Goal: Task Accomplishment & Management: Complete application form

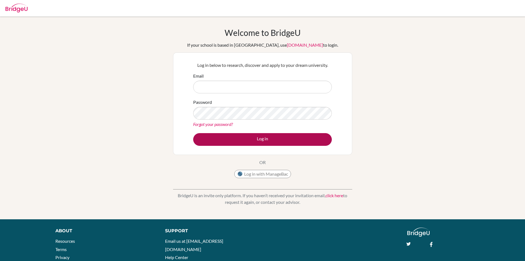
type input "[EMAIL_ADDRESS][DOMAIN_NAME]"
click at [255, 141] on button "Log in" at bounding box center [262, 139] width 139 height 13
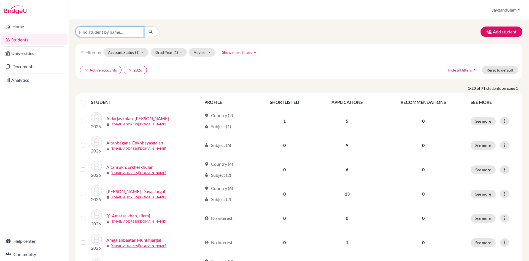
click at [116, 31] on input "Find student by name..." at bounding box center [110, 31] width 68 height 10
type input "jarg"
click button "submit" at bounding box center [151, 31] width 15 height 10
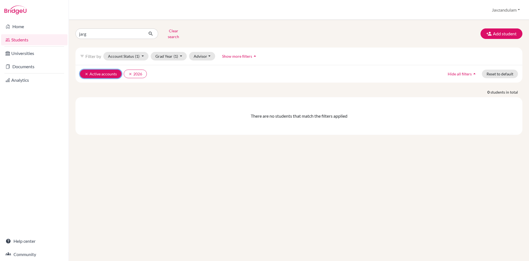
click at [87, 72] on icon "clear" at bounding box center [87, 74] width 4 height 4
click at [84, 70] on button "clear 2026" at bounding box center [91, 73] width 23 height 9
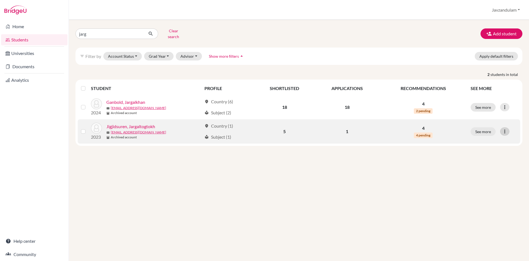
click at [508, 127] on div at bounding box center [504, 131] width 9 height 8
click at [121, 123] on link "Jigjidsuren, Jargaltogtokh" at bounding box center [130, 126] width 49 height 7
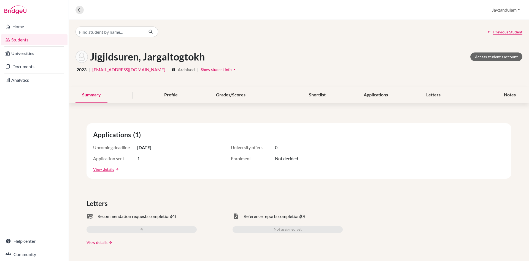
click at [171, 71] on icon "archive" at bounding box center [173, 69] width 4 height 4
click at [171, 68] on icon "archive" at bounding box center [173, 69] width 4 height 4
click at [179, 70] on span "Archived" at bounding box center [186, 69] width 17 height 7
drag, startPoint x: 159, startPoint y: 119, endPoint x: 157, endPoint y: 112, distance: 7.2
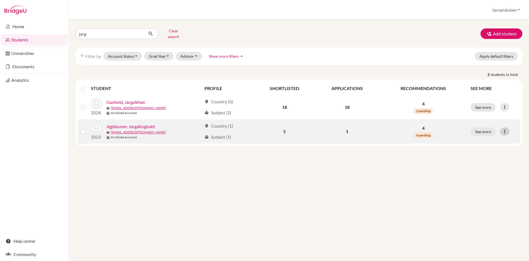
click at [508, 128] on icon at bounding box center [505, 131] width 6 height 6
click at [88, 128] on label at bounding box center [88, 128] width 0 height 0
click at [0, 0] on input "checkbox" at bounding box center [0, 0] width 0 height 0
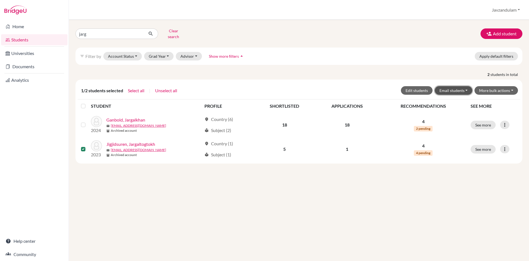
click at [459, 86] on button "Email students" at bounding box center [454, 90] width 38 height 9
click at [493, 86] on button "More bulk actions" at bounding box center [497, 90] width 44 height 9
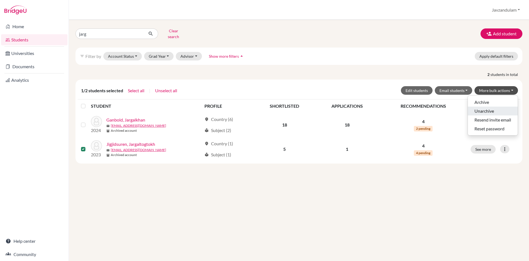
click at [487, 106] on button "Unarchive" at bounding box center [493, 110] width 50 height 9
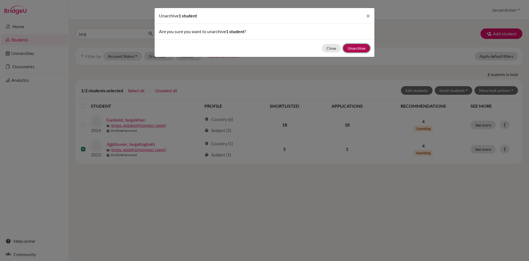
click at [361, 47] on button "Unarchive" at bounding box center [356, 48] width 27 height 9
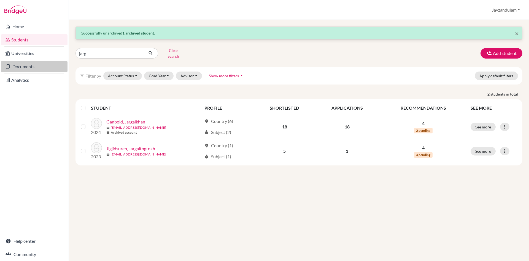
click at [24, 66] on link "Documents" at bounding box center [34, 66] width 66 height 11
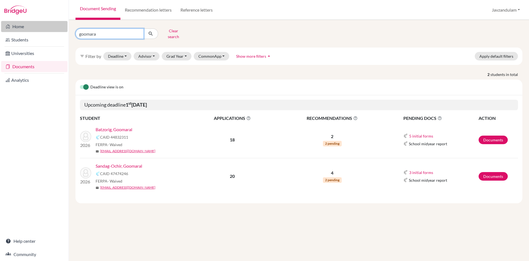
drag, startPoint x: 112, startPoint y: 31, endPoint x: 22, endPoint y: 22, distance: 90.4
click at [24, 22] on div "Home Students Universities Documents Analytics Help center Community Document S…" at bounding box center [264, 130] width 529 height 261
type input "jargal"
click button "submit" at bounding box center [151, 33] width 15 height 10
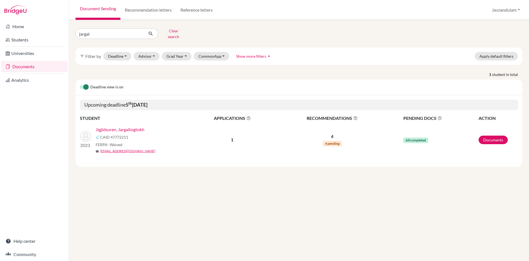
click at [124, 126] on link "Jigjidsuren, Jargaltogtokh" at bounding box center [120, 129] width 49 height 7
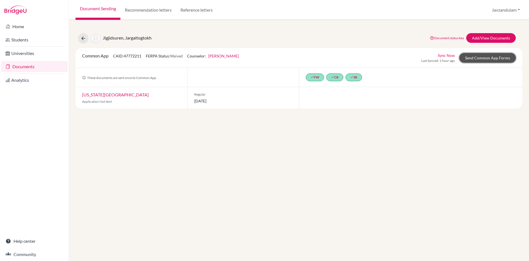
click at [492, 57] on link "Send Common App Forms" at bounding box center [488, 58] width 57 height 10
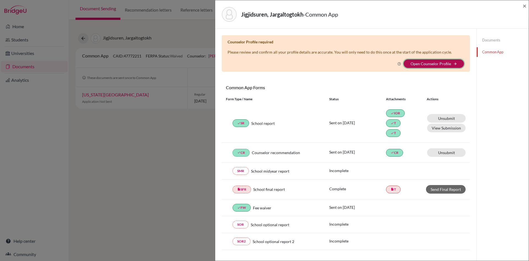
click at [416, 66] on button "Open Counselor Profile arrow_forward" at bounding box center [434, 63] width 60 height 9
click at [427, 64] on link "Open Counselor Profile" at bounding box center [431, 63] width 41 height 5
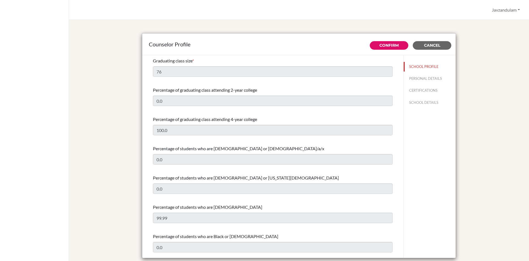
select select "1"
select select "321370"
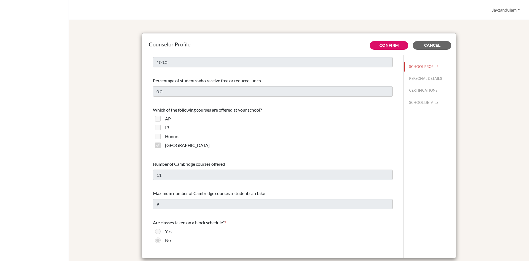
scroll to position [386, 0]
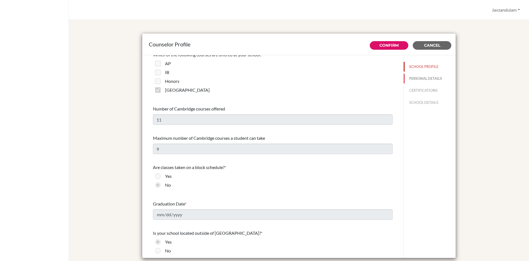
click at [420, 78] on button "PERSONAL DETAILS" at bounding box center [430, 79] width 52 height 10
type input "Javzandulam"
type input "Khorolsuren"
type input "College Counselor"
type input "976.89891127"
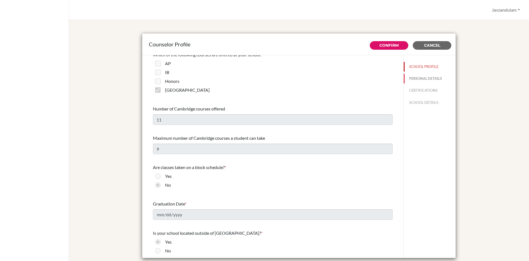
type input "[EMAIL_ADDRESS][DOMAIN_NAME]"
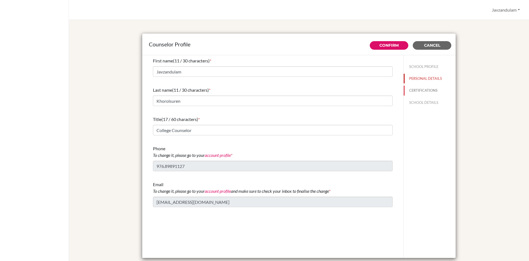
click at [419, 90] on button "CERTIFICATIONS" at bounding box center [430, 90] width 52 height 10
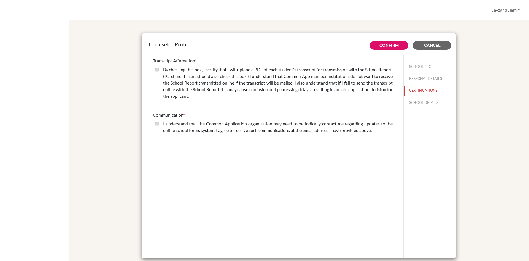
click at [418, 97] on div "SCHOOL PROFILE PERSONAL DETAILS CERTIFICATIONS SCHOOL DETAILS" at bounding box center [430, 83] width 52 height 57
click at [418, 102] on button "SCHOOL DETAILS" at bounding box center [430, 103] width 52 height 10
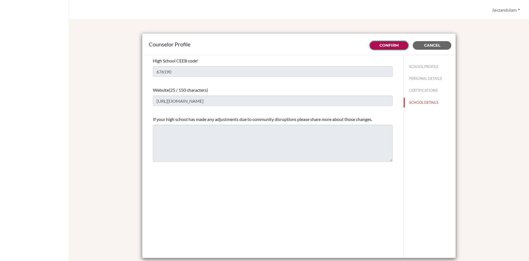
click at [386, 46] on link "Confirm" at bounding box center [389, 45] width 19 height 5
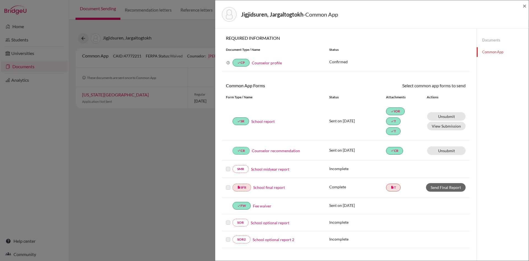
click at [262, 122] on link "School report" at bounding box center [262, 121] width 23 height 6
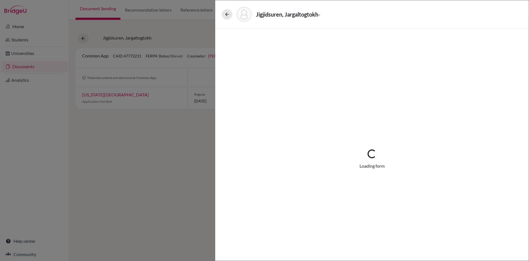
select select "2"
select select "662640"
select select "0"
select select "1"
select select "662635"
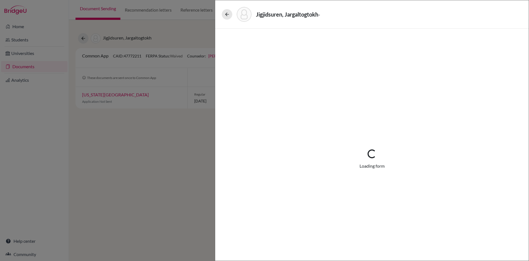
select select "6"
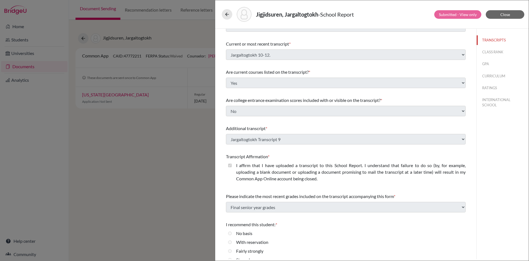
scroll to position [36, 0]
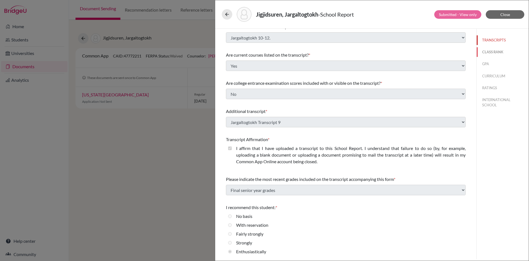
click at [491, 52] on button "CLASS RANK" at bounding box center [503, 52] width 52 height 10
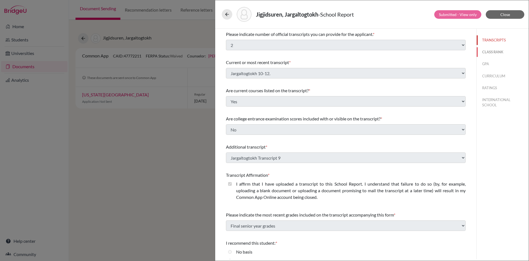
select select "1"
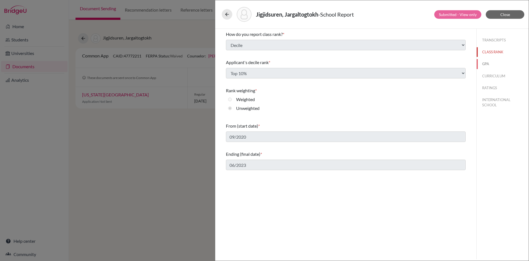
click at [485, 64] on button "GPA" at bounding box center [503, 64] width 52 height 10
type input "3.95"
type input "4.0"
select select "4"
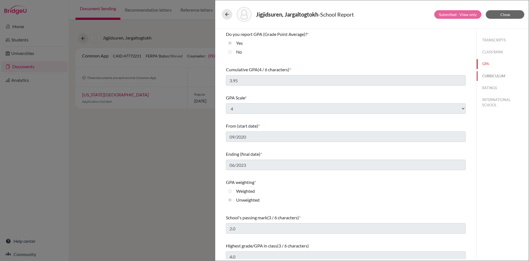
click at [492, 76] on button "CURRICULUM" at bounding box center [503, 76] width 52 height 10
select select "4"
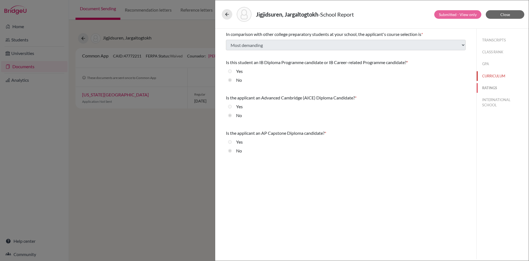
click at [490, 86] on button "RATINGS" at bounding box center [503, 88] width 52 height 10
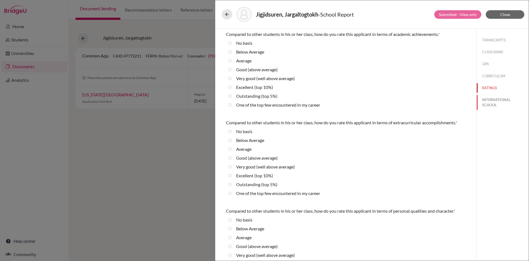
click at [494, 97] on button "INTERNATIONAL SCHOOL" at bounding box center [503, 102] width 52 height 15
radio basis "true"
select select "14"
select select "662643"
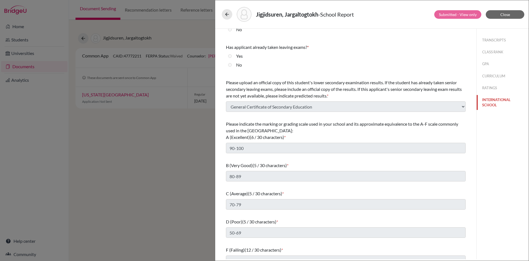
scroll to position [73, 0]
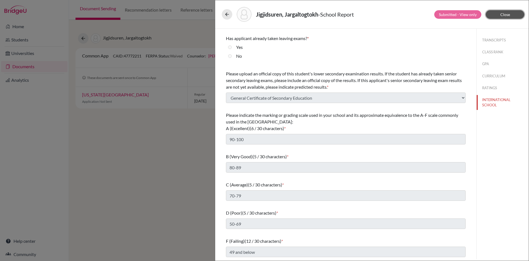
click at [505, 14] on span "Close" at bounding box center [506, 14] width 10 height 5
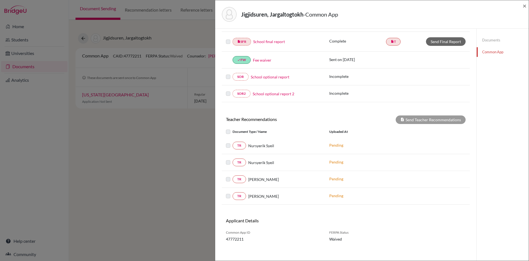
scroll to position [149, 0]
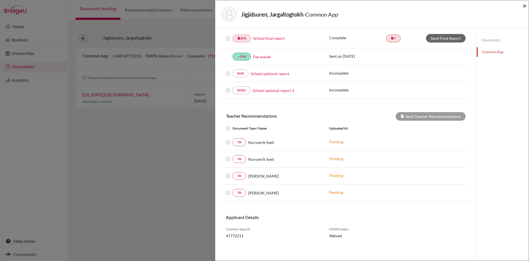
drag, startPoint x: 527, startPoint y: 5, endPoint x: 523, endPoint y: 5, distance: 3.9
click at [527, 5] on span "×" at bounding box center [525, 6] width 4 height 8
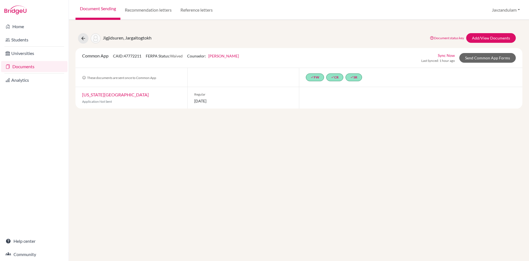
click at [101, 93] on link "[US_STATE][GEOGRAPHIC_DATA]" at bounding box center [115, 94] width 67 height 5
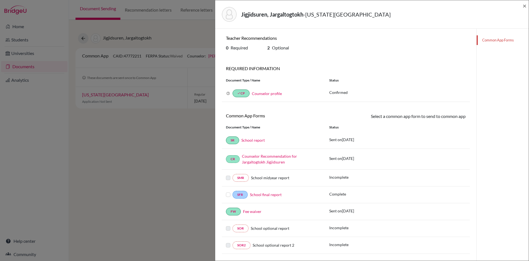
click at [528, 6] on div "Jigjidsuren, Jargaltogtokh - [US_STATE][GEOGRAPHIC_DATA] ×" at bounding box center [372, 14] width 314 height 28
click at [524, 4] on span "×" at bounding box center [525, 6] width 4 height 8
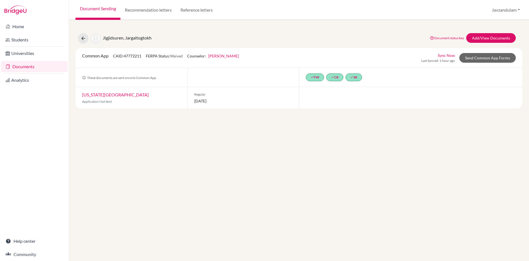
click at [490, 63] on div "Sync Now Last Synced: 1 hour ago Send Common App Forms" at bounding box center [469, 57] width 95 height 11
click at [490, 58] on link "Send Common App Forms" at bounding box center [488, 58] width 57 height 10
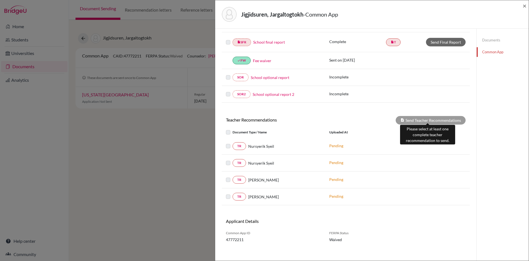
scroll to position [149, 0]
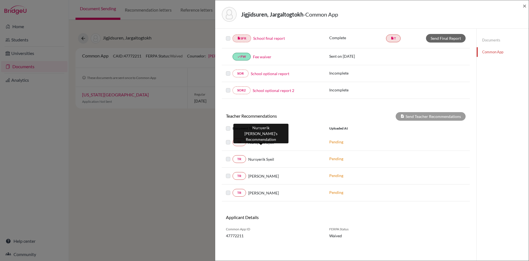
click at [259, 142] on span "Nursyerik Syeil" at bounding box center [261, 142] width 26 height 6
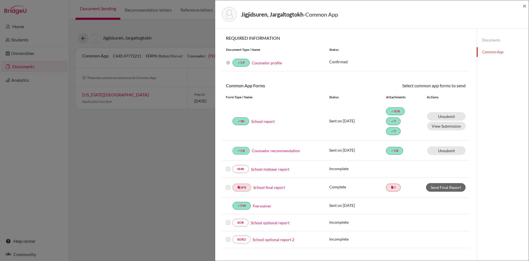
scroll to position [138, 0]
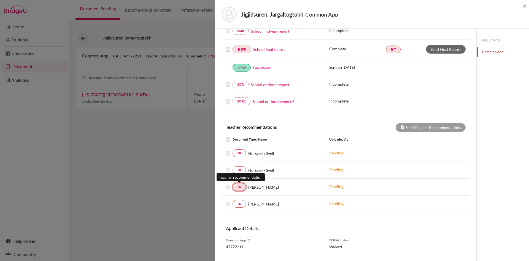
click at [239, 187] on link "TR" at bounding box center [240, 187] width 14 height 8
click at [256, 186] on span "[PERSON_NAME]" at bounding box center [263, 187] width 31 height 6
click at [236, 187] on link "TR" at bounding box center [240, 187] width 14 height 8
click at [264, 187] on span "[PERSON_NAME]" at bounding box center [263, 187] width 31 height 6
click at [243, 186] on link "TR" at bounding box center [240, 187] width 14 height 8
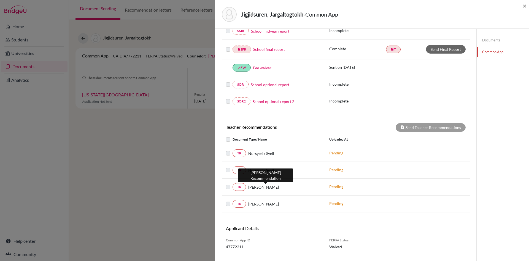
click at [272, 186] on span "[PERSON_NAME]" at bounding box center [263, 187] width 31 height 6
